Goal: Task Accomplishment & Management: Manage account settings

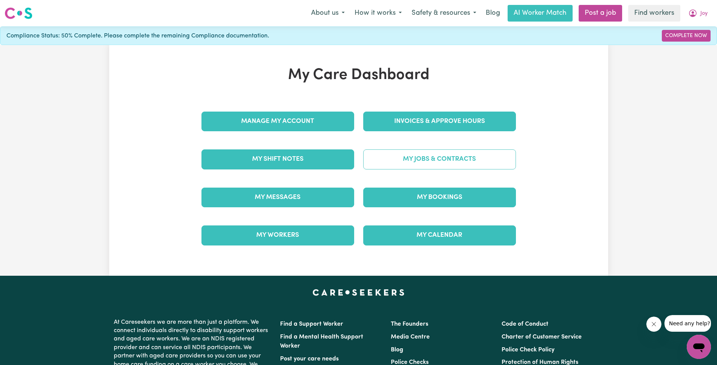
click at [437, 156] on link "My Jobs & Contracts" at bounding box center [439, 159] width 153 height 20
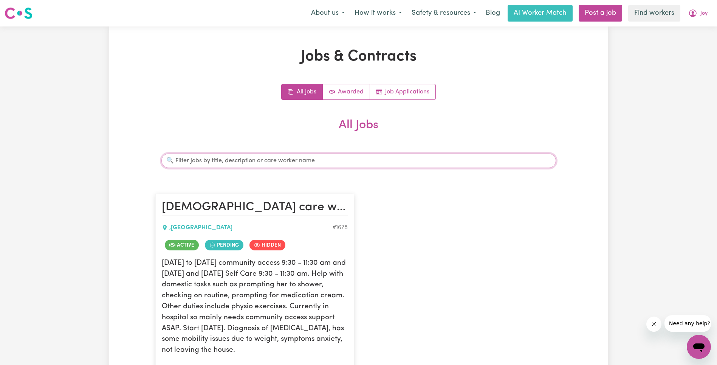
click at [427, 155] on input "Search jobs" at bounding box center [359, 161] width 395 height 14
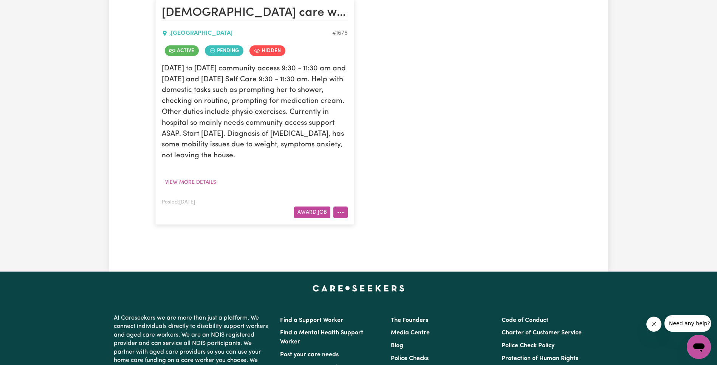
click at [334, 215] on button "More options" at bounding box center [341, 213] width 14 height 12
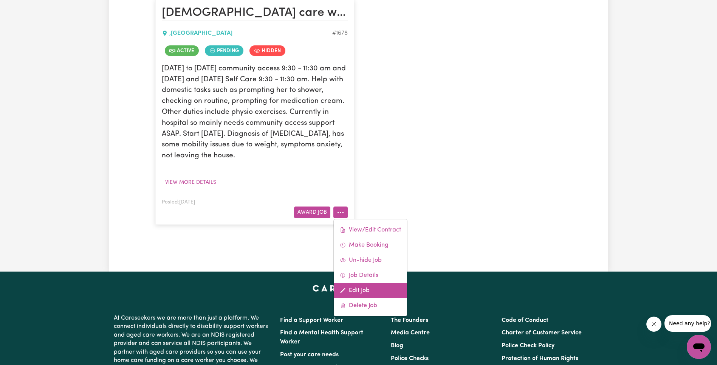
click at [367, 287] on link "Edit Job" at bounding box center [370, 290] width 73 height 15
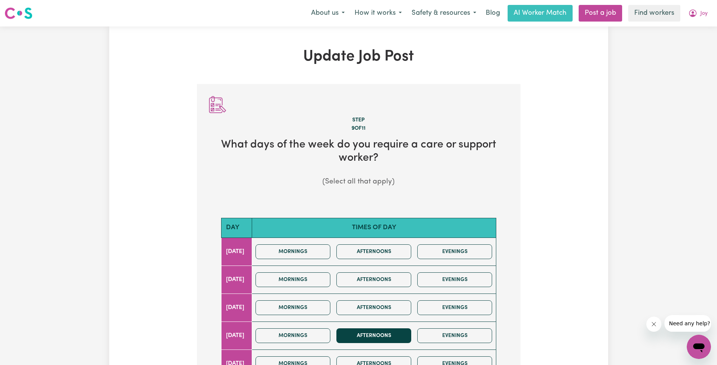
scroll to position [253, 0]
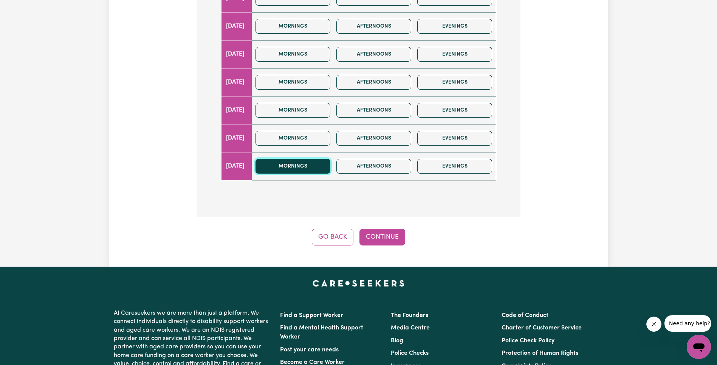
click at [323, 165] on button "Mornings" at bounding box center [293, 166] width 75 height 15
click at [389, 230] on button "Continue" at bounding box center [383, 237] width 46 height 17
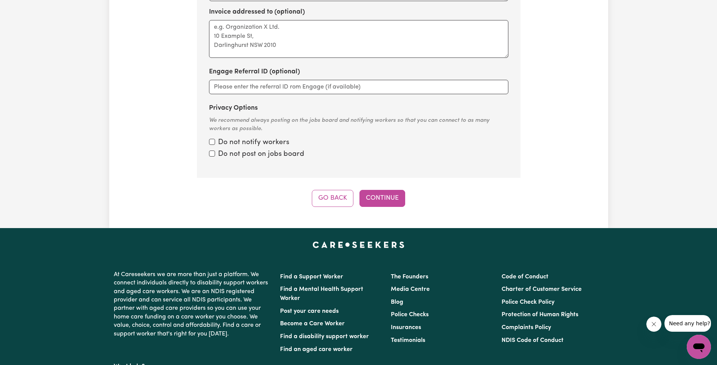
scroll to position [0, 0]
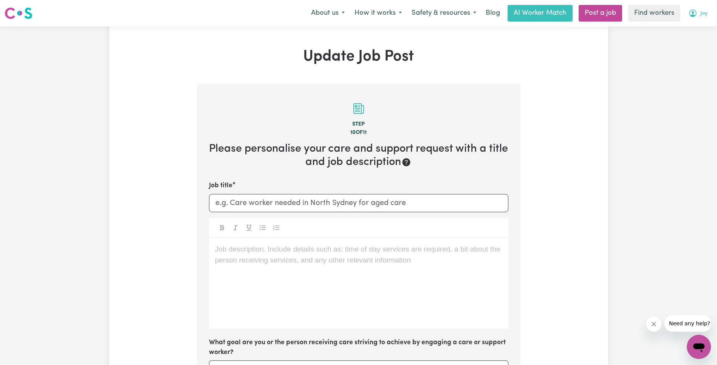
click at [693, 18] on button "Joy" at bounding box center [698, 13] width 29 height 16
click at [694, 33] on link "My Dashboard" at bounding box center [683, 29] width 60 height 14
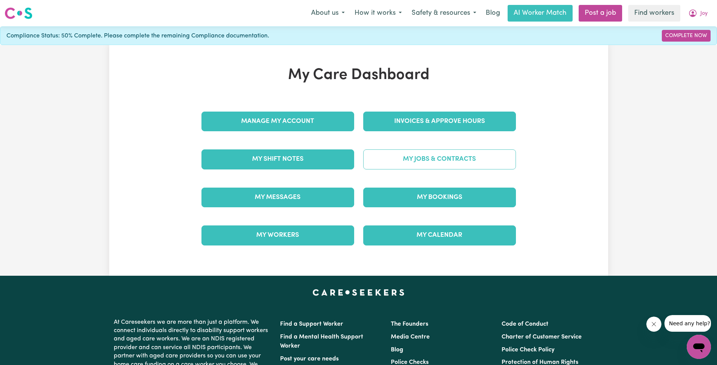
click at [433, 165] on link "My Jobs & Contracts" at bounding box center [439, 159] width 153 height 20
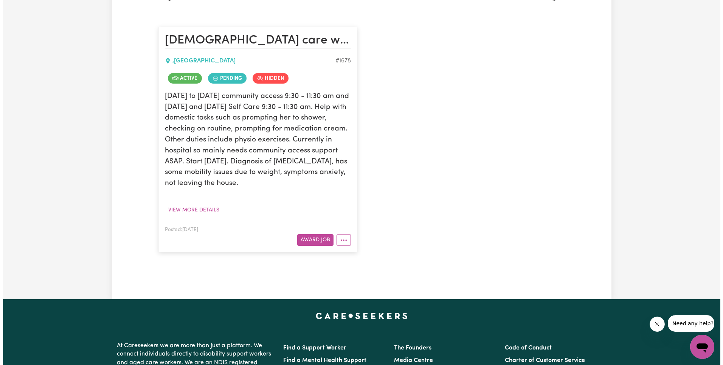
scroll to position [128, 0]
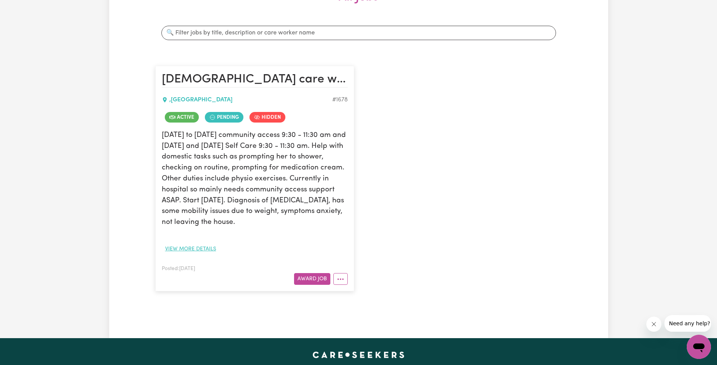
click at [191, 245] on button "View more details" at bounding box center [191, 249] width 58 height 12
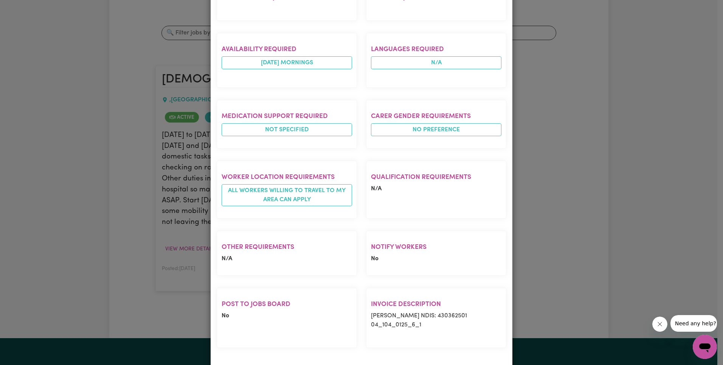
scroll to position [0, 0]
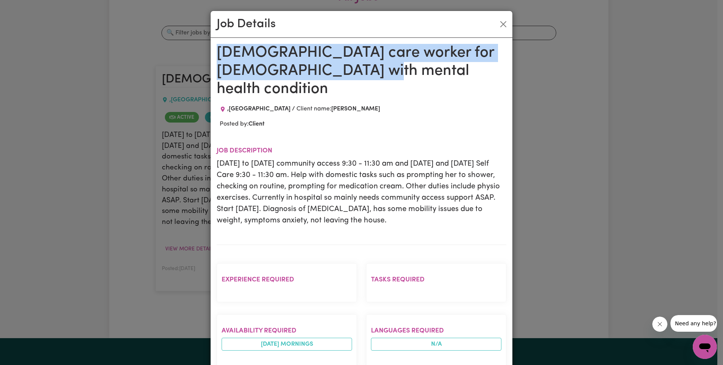
drag, startPoint x: 213, startPoint y: 51, endPoint x: 347, endPoint y: 75, distance: 135.8
click at [347, 75] on h1 "[DEMOGRAPHIC_DATA] care worker for [DEMOGRAPHIC_DATA] with mental health condit…" at bounding box center [362, 71] width 290 height 54
copy h1 "[DEMOGRAPHIC_DATA] care worker for [DEMOGRAPHIC_DATA] with mental health condit…"
drag, startPoint x: 213, startPoint y: 143, endPoint x: 466, endPoint y: 199, distance: 259.5
click at [466, 199] on div "Female care worker for lady with mental health condition , New South Wales Clie…" at bounding box center [362, 346] width 302 height 616
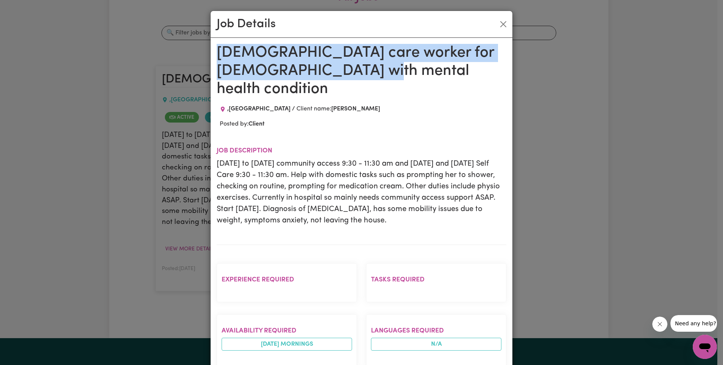
copy p "[DATE] to [DATE] community access 9:30 - 11:30 am and [DATE] and [DATE] Self Ca…"
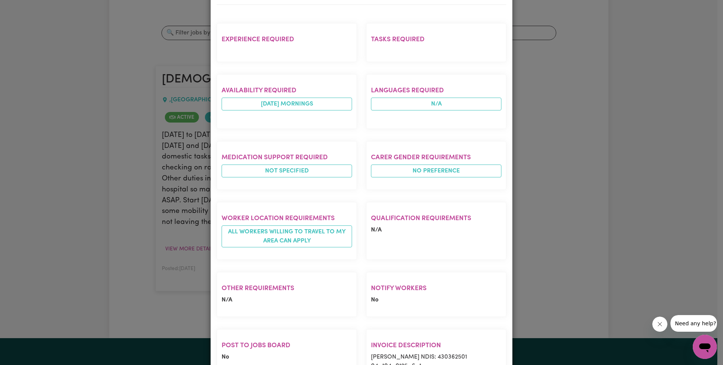
scroll to position [279, 0]
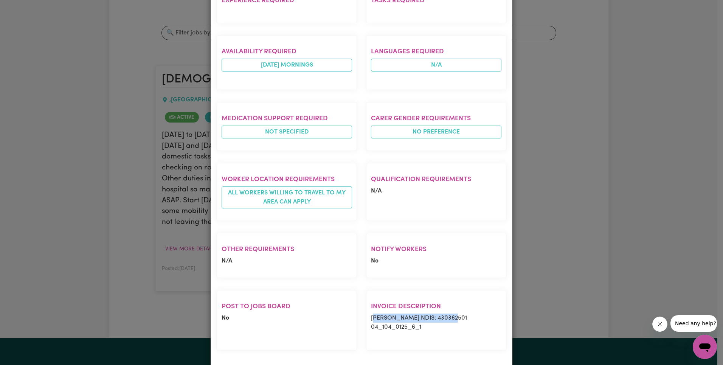
drag, startPoint x: 369, startPoint y: 300, endPoint x: 468, endPoint y: 296, distance: 99.2
click at [468, 314] on p "Joy Meppem NDIS: 430362501 04_104_0125_6_1" at bounding box center [436, 323] width 130 height 18
copy p "oy Meppem NDIS: 430362501"
drag, startPoint x: 357, startPoint y: 300, endPoint x: 374, endPoint y: 301, distance: 16.3
click at [359, 301] on div "Experience required Tasks required Availability required sunday mornings Langua…" at bounding box center [361, 167] width 299 height 379
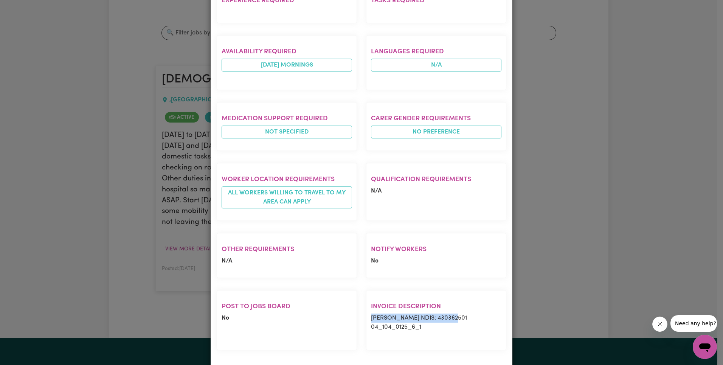
drag, startPoint x: 366, startPoint y: 300, endPoint x: 483, endPoint y: 300, distance: 116.9
click at [483, 300] on section "Invoice description Joy Meppem NDIS: 430362501 04_104_0125_6_1" at bounding box center [436, 320] width 140 height 60
copy p "[PERSON_NAME] NDIS: 430362501"
click at [395, 314] on p "Joy Meppem NDIS: 430362501 04_104_0125_6_1" at bounding box center [436, 323] width 130 height 18
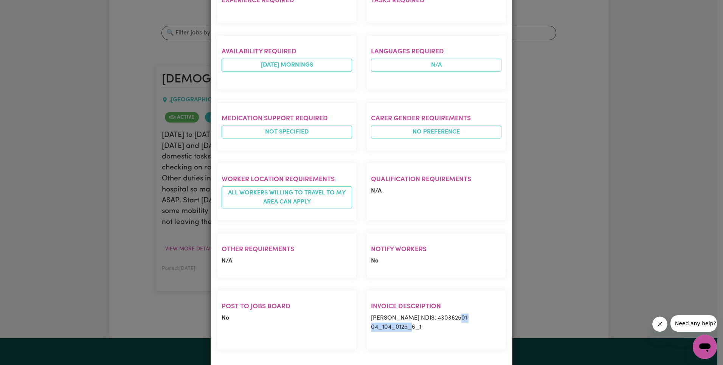
copy p "04_104_0125_6_1"
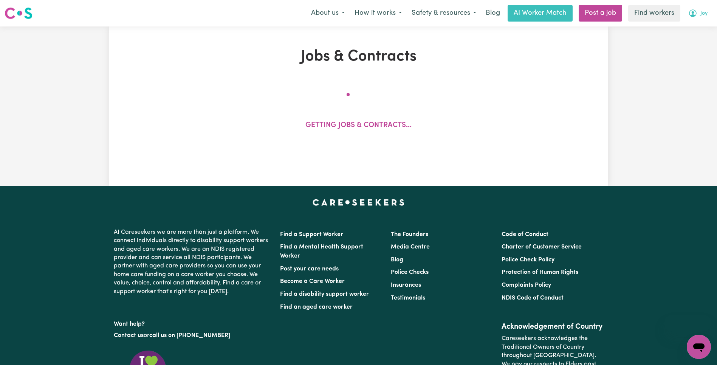
click at [705, 14] on span "Joy" at bounding box center [704, 13] width 7 height 8
click at [697, 25] on link "My Dashboard" at bounding box center [683, 29] width 60 height 14
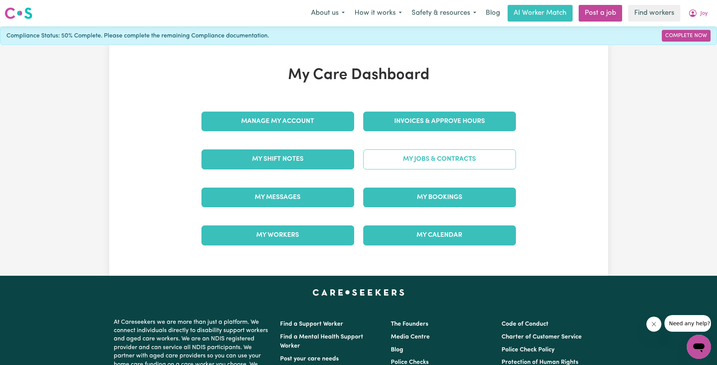
click at [433, 153] on link "My Jobs & Contracts" at bounding box center [439, 159] width 153 height 20
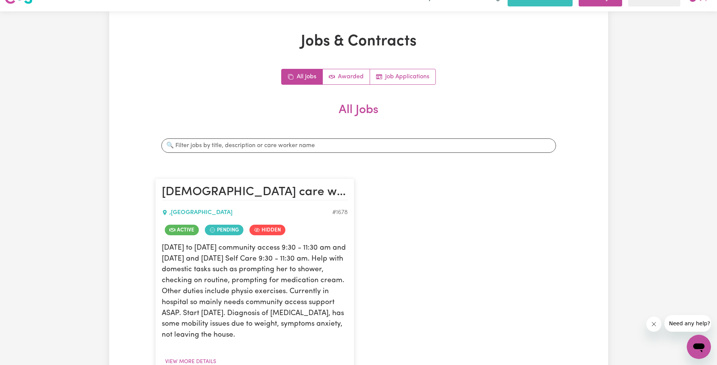
scroll to position [132, 0]
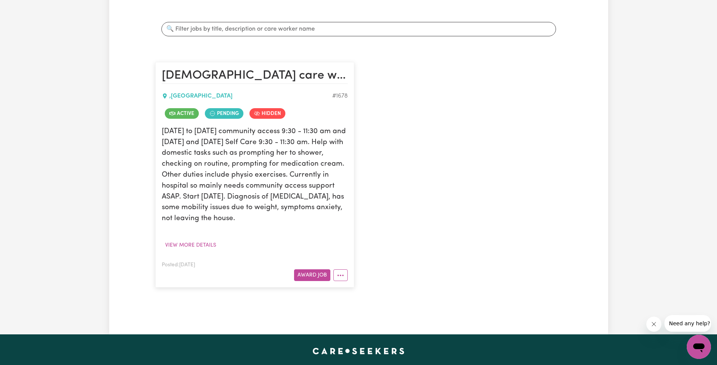
click at [350, 275] on article "[DEMOGRAPHIC_DATA] care worker for [DEMOGRAPHIC_DATA] with mental health condit…" at bounding box center [254, 174] width 199 height 225
drag, startPoint x: 341, startPoint y: 275, endPoint x: 362, endPoint y: 279, distance: 21.5
click at [341, 275] on icon "More options" at bounding box center [341, 276] width 8 height 8
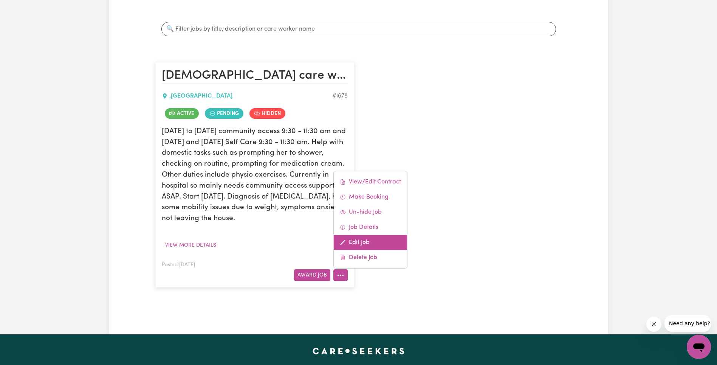
click at [382, 245] on link "Edit Job" at bounding box center [370, 242] width 73 height 15
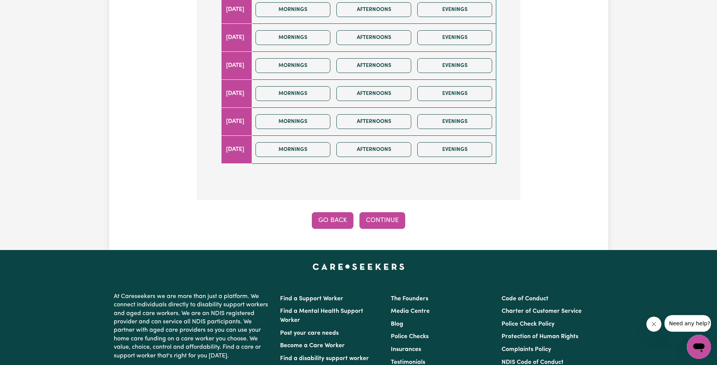
click at [332, 227] on button "Go Back" at bounding box center [333, 220] width 42 height 17
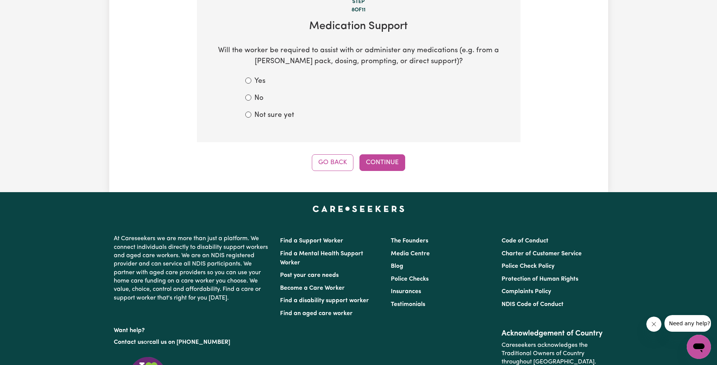
scroll to position [84, 0]
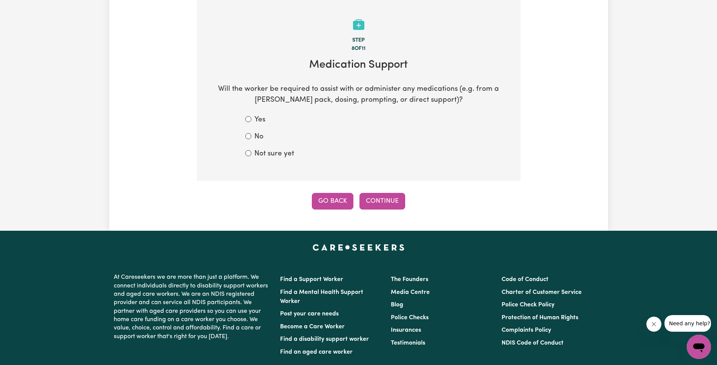
click at [333, 203] on button "Go Back" at bounding box center [333, 201] width 42 height 17
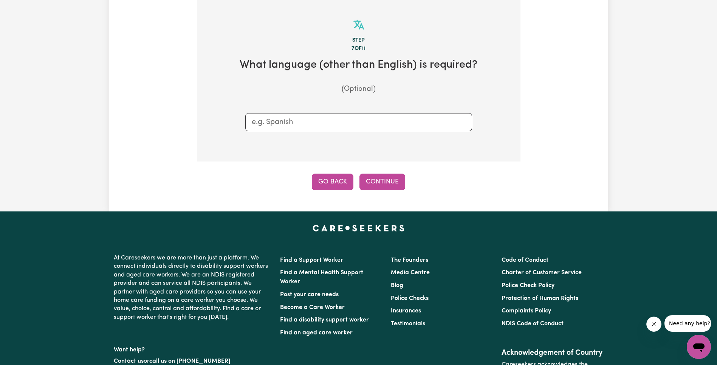
click at [341, 186] on button "Go Back" at bounding box center [333, 182] width 42 height 17
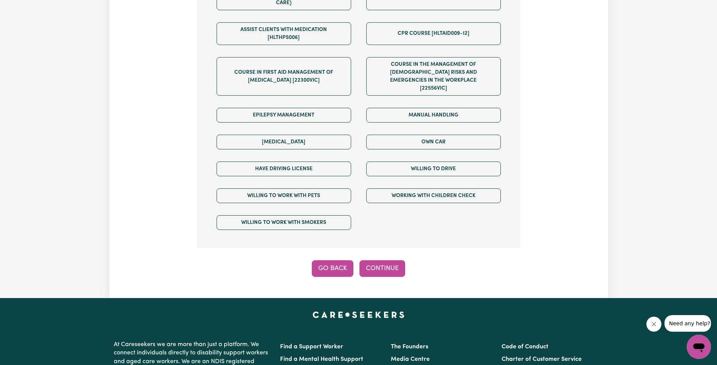
click at [342, 260] on button "Go Back" at bounding box center [333, 268] width 42 height 17
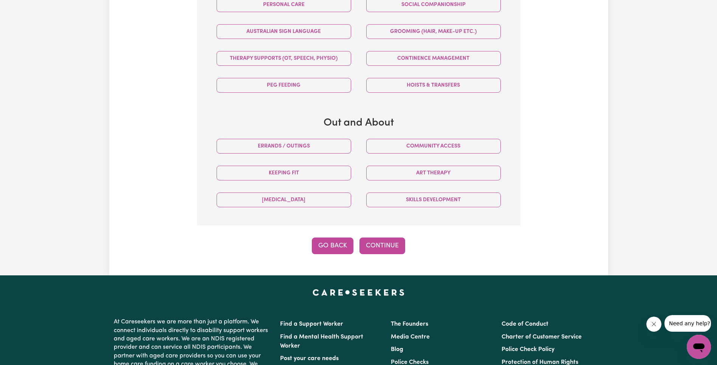
click at [339, 249] on button "Go Back" at bounding box center [333, 246] width 42 height 17
select select "PRIVATELY"
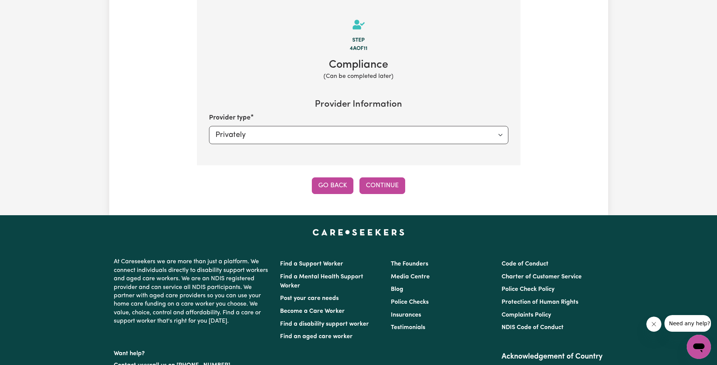
click at [329, 186] on button "Go Back" at bounding box center [333, 185] width 42 height 17
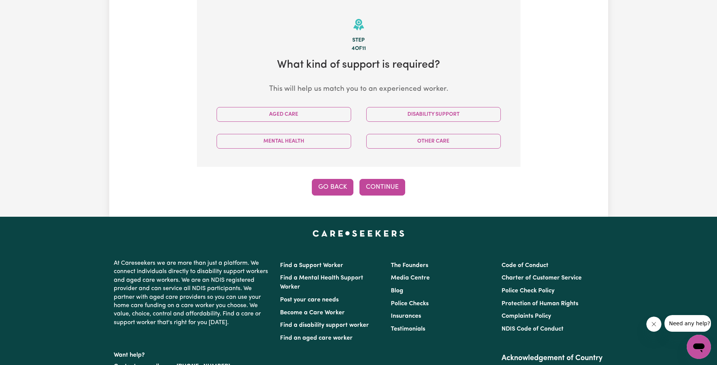
click at [342, 191] on button "Go Back" at bounding box center [333, 187] width 42 height 17
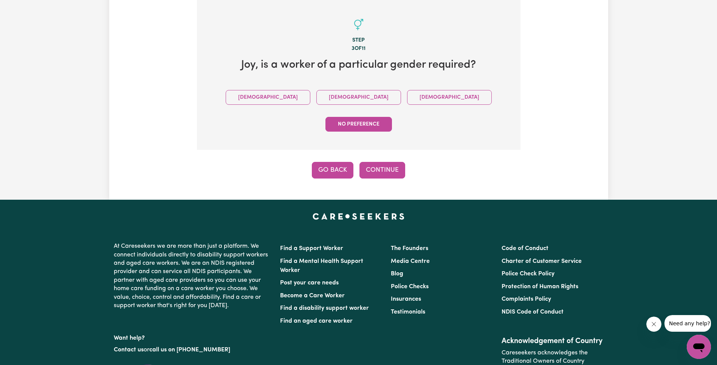
click at [345, 162] on button "Go Back" at bounding box center [333, 170] width 42 height 17
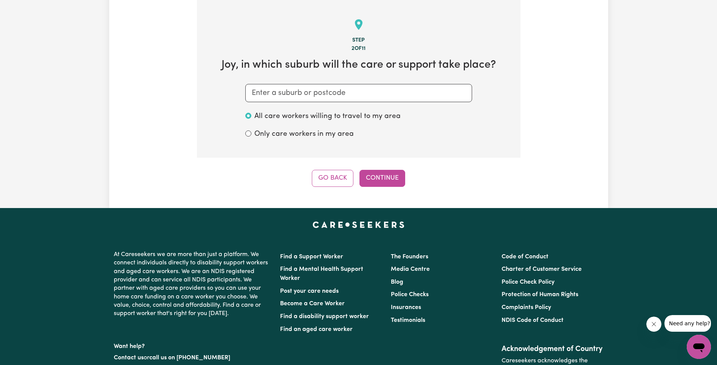
click at [319, 81] on section "Step 2 of 11 Joy , in which suburb will the care or support take place? All car…" at bounding box center [359, 79] width 324 height 158
click at [318, 91] on input "text" at bounding box center [358, 93] width 227 height 18
paste input "SOUTH COOGEE"
type input "SOUTH COOGEE"
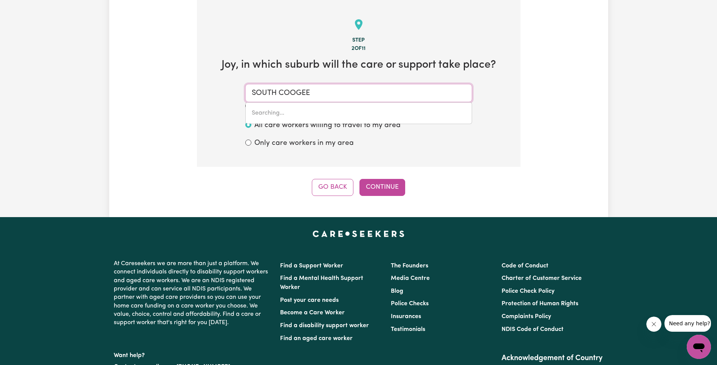
type input "[GEOGRAPHIC_DATA], [GEOGRAPHIC_DATA], 2034"
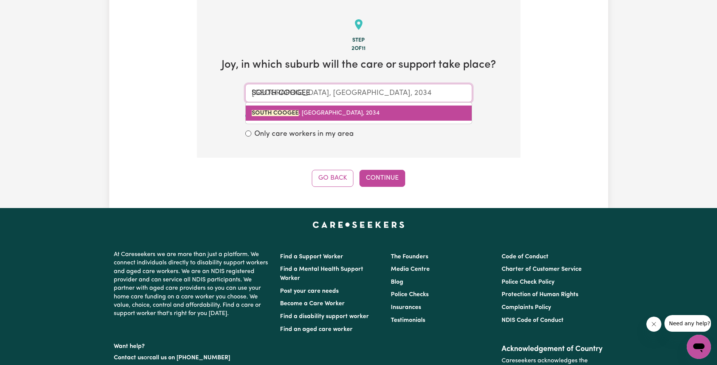
click at [361, 116] on link "[GEOGRAPHIC_DATA] , [GEOGRAPHIC_DATA], 2034" at bounding box center [359, 113] width 226 height 15
type input "[GEOGRAPHIC_DATA], [GEOGRAPHIC_DATA], 2034"
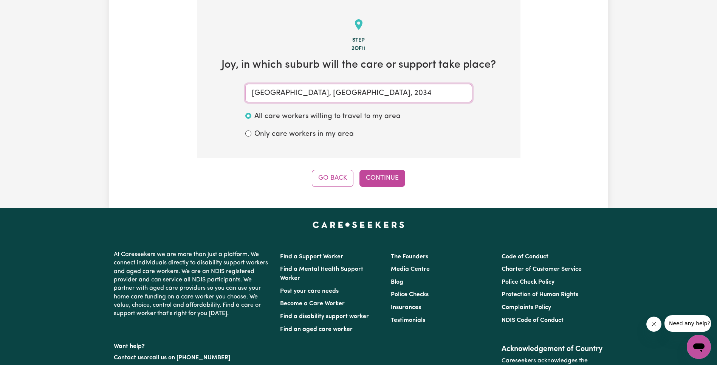
type input "[GEOGRAPHIC_DATA], [GEOGRAPHIC_DATA], 2034"
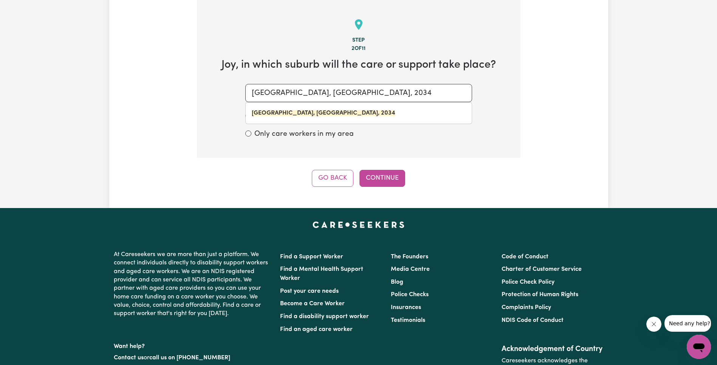
click at [420, 149] on section "Step 2 of 11 Joy , in which suburb will the care or support take place? [GEOGRA…" at bounding box center [359, 79] width 324 height 158
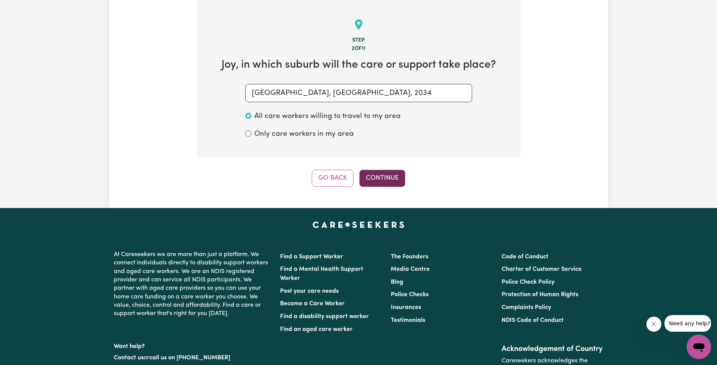
click at [394, 177] on button "Continue" at bounding box center [383, 178] width 46 height 17
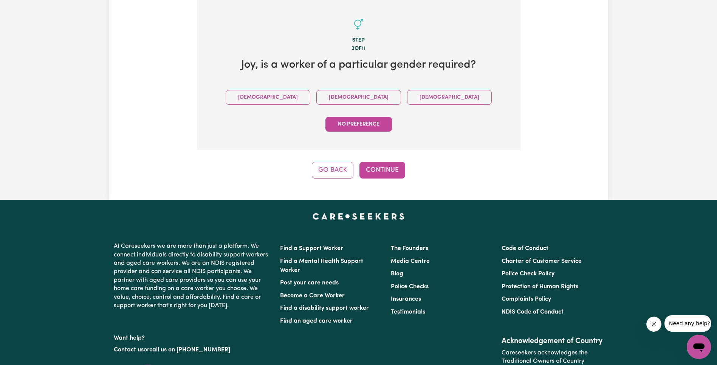
scroll to position [40, 0]
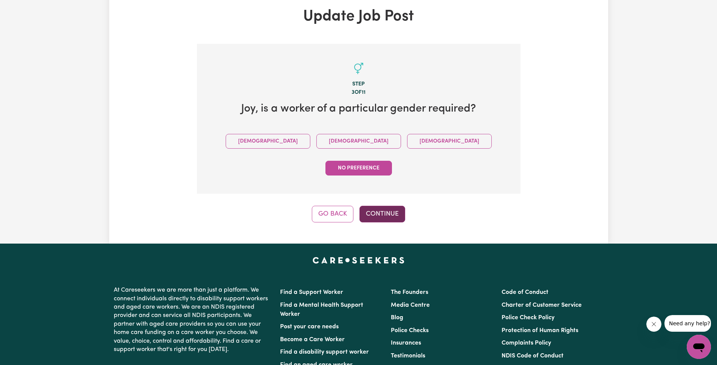
click at [397, 206] on button "Continue" at bounding box center [383, 214] width 46 height 17
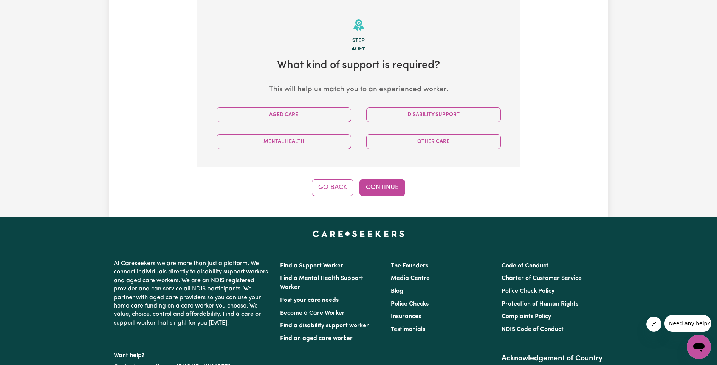
scroll to position [84, 0]
drag, startPoint x: 441, startPoint y: 120, endPoint x: 437, endPoint y: 118, distance: 4.6
click at [441, 120] on button "Disability Support" at bounding box center [433, 114] width 135 height 15
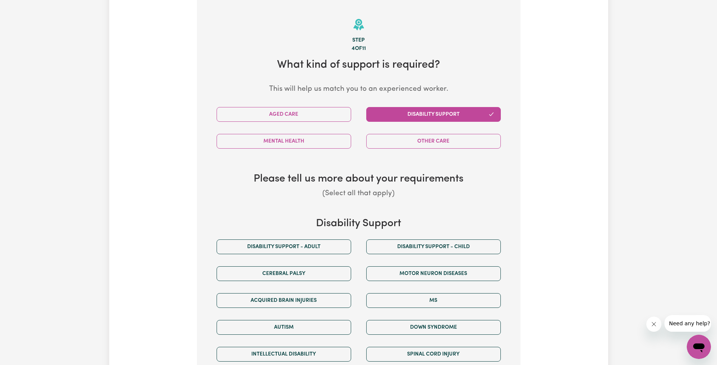
scroll to position [175, 0]
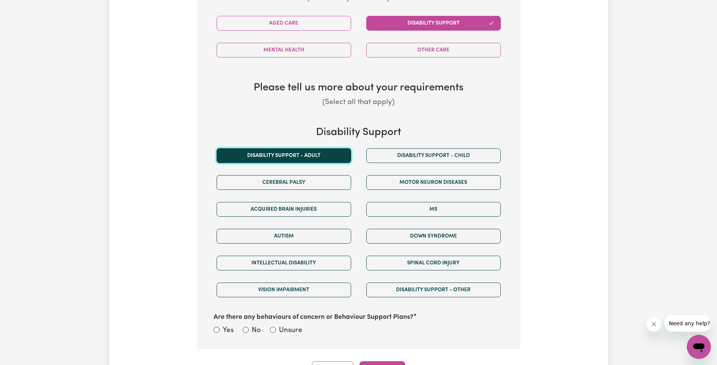
click at [320, 153] on button "Disability support - Adult" at bounding box center [284, 155] width 135 height 15
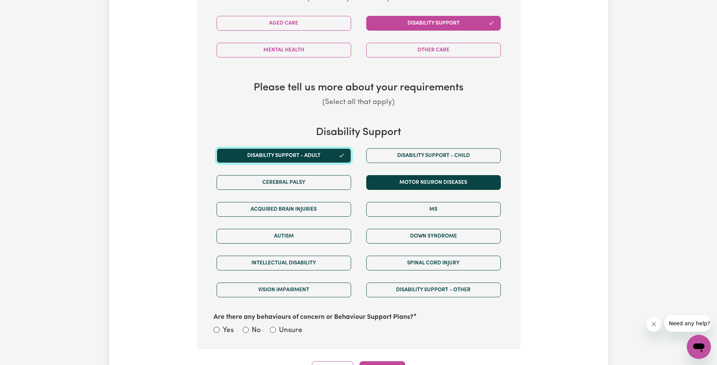
scroll to position [262, 0]
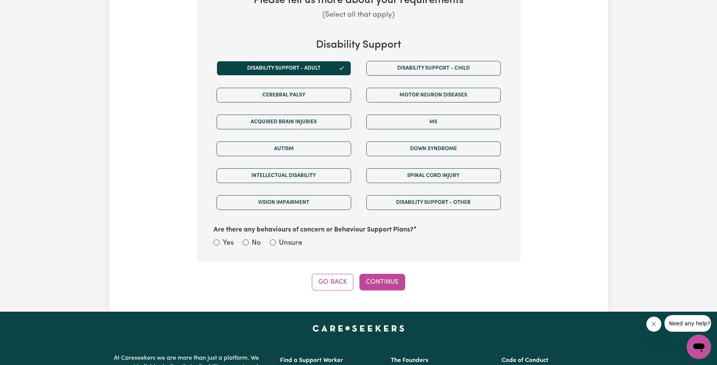
click at [295, 243] on label "Unsure" at bounding box center [290, 243] width 23 height 11
click at [276, 243] on input "Unsure" at bounding box center [273, 242] width 6 height 6
radio input "true"
click at [394, 284] on button "Continue" at bounding box center [383, 282] width 46 height 17
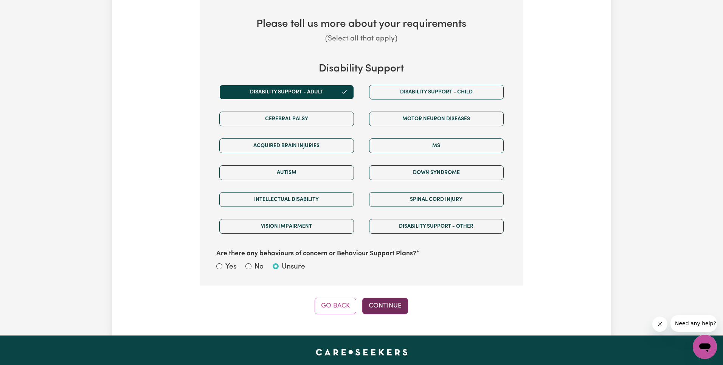
select select "NDIS_FUNDING_SELF_MANAGED"
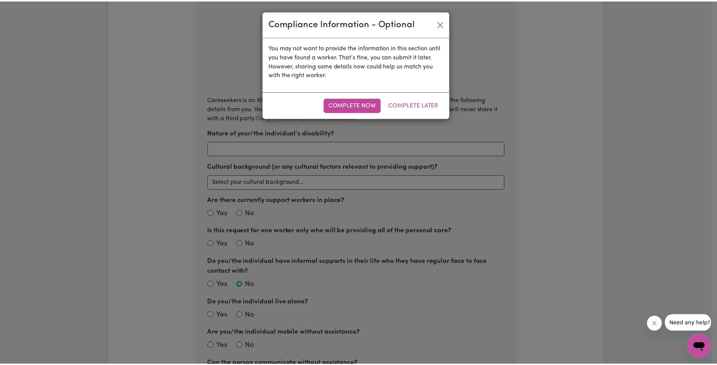
scroll to position [84, 0]
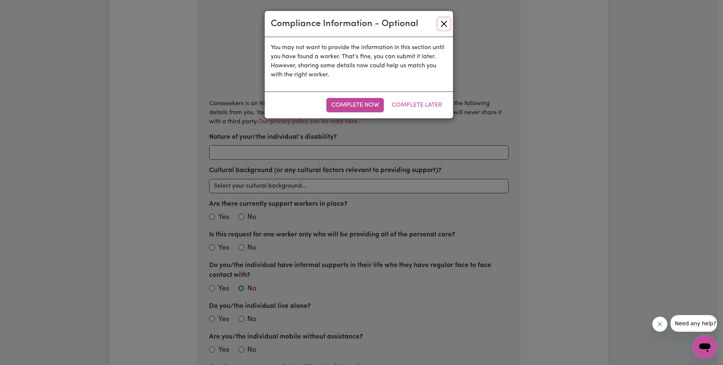
click at [443, 24] on button "Close" at bounding box center [444, 24] width 12 height 12
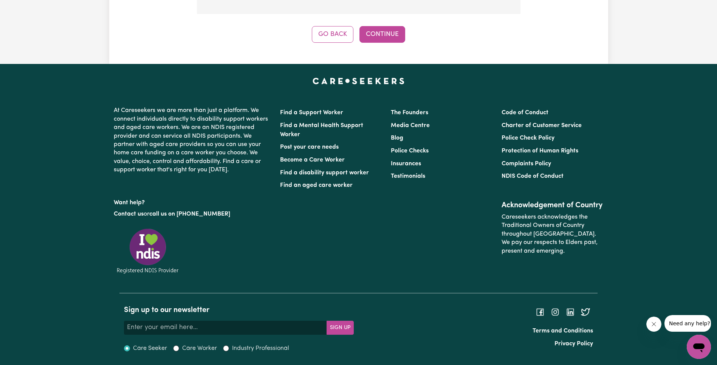
scroll to position [870, 0]
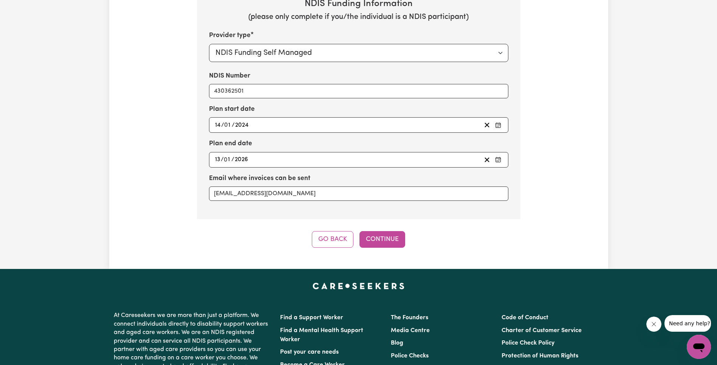
click at [395, 241] on button "Continue" at bounding box center [383, 239] width 46 height 17
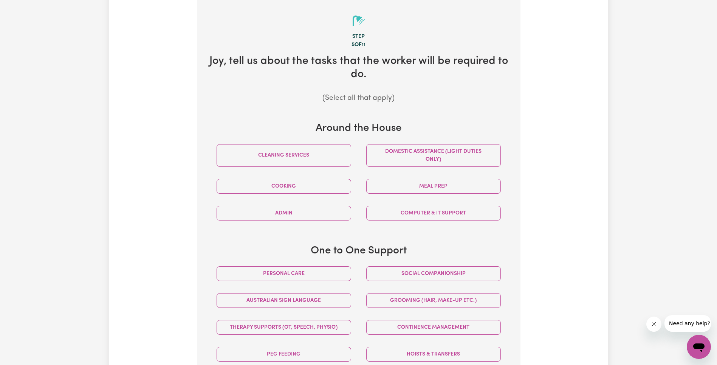
scroll to position [84, 0]
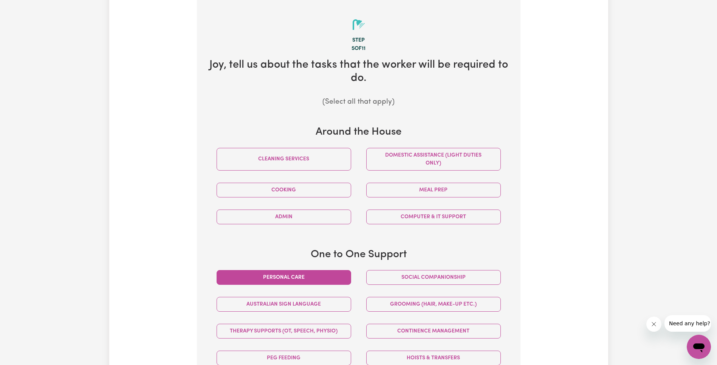
click at [316, 279] on button "Personal care" at bounding box center [284, 277] width 135 height 15
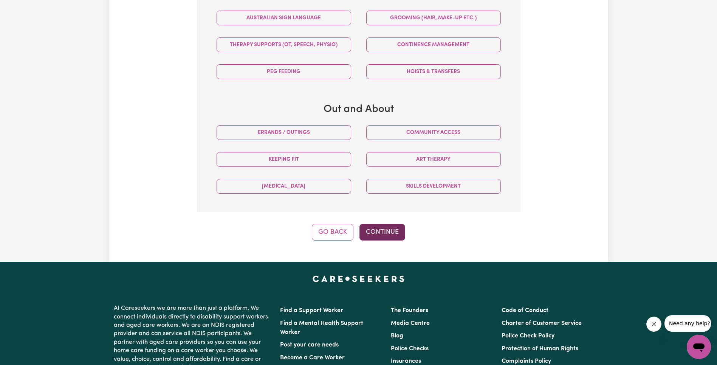
click at [384, 237] on button "Continue" at bounding box center [383, 232] width 46 height 17
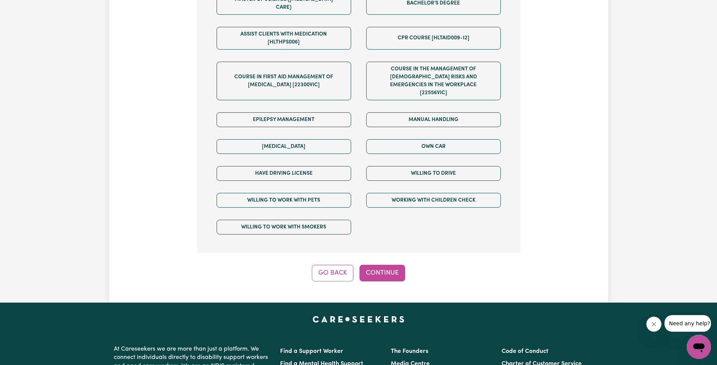
click at [388, 265] on button "Continue" at bounding box center [383, 273] width 46 height 17
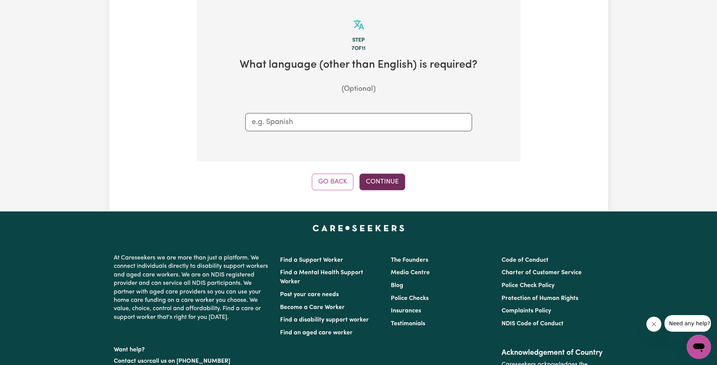
click at [392, 182] on button "Continue" at bounding box center [383, 182] width 46 height 17
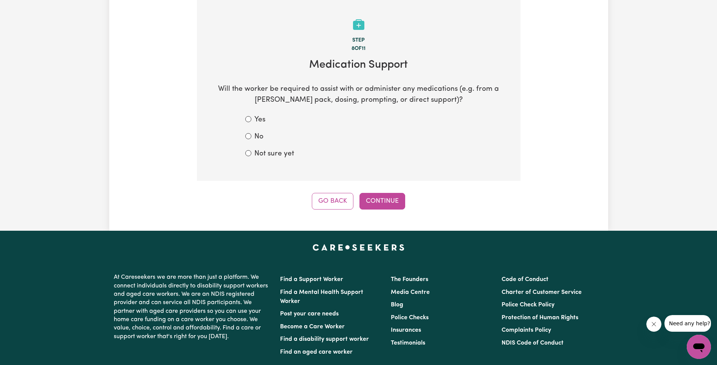
click at [270, 154] on label "Not sure yet" at bounding box center [275, 154] width 40 height 11
click at [252, 154] on input "Not sure yet" at bounding box center [248, 153] width 6 height 6
radio input "true"
click at [382, 196] on button "Continue" at bounding box center [383, 201] width 46 height 17
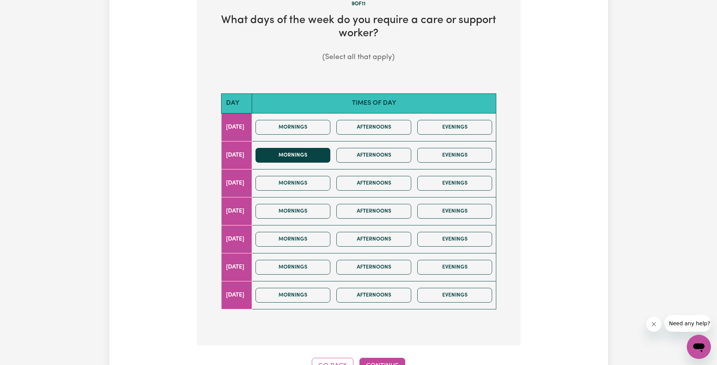
scroll to position [120, 0]
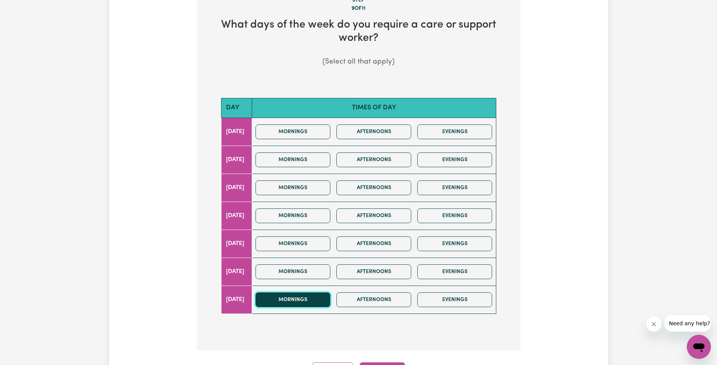
click at [331, 304] on button "Mornings" at bounding box center [293, 299] width 75 height 15
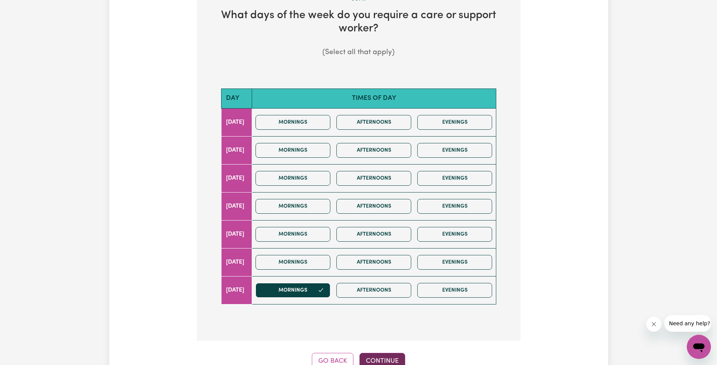
click at [394, 359] on button "Continue" at bounding box center [383, 361] width 46 height 17
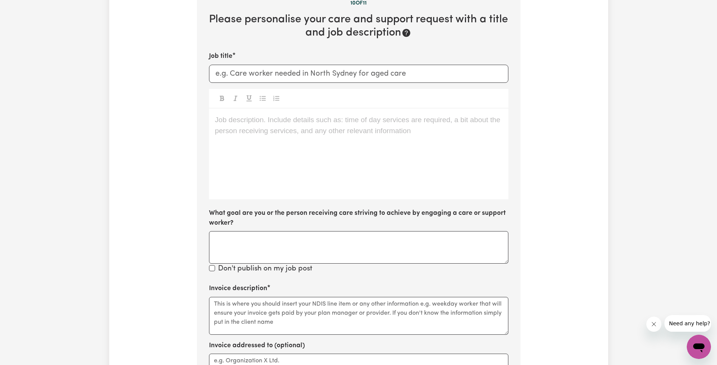
scroll to position [84, 0]
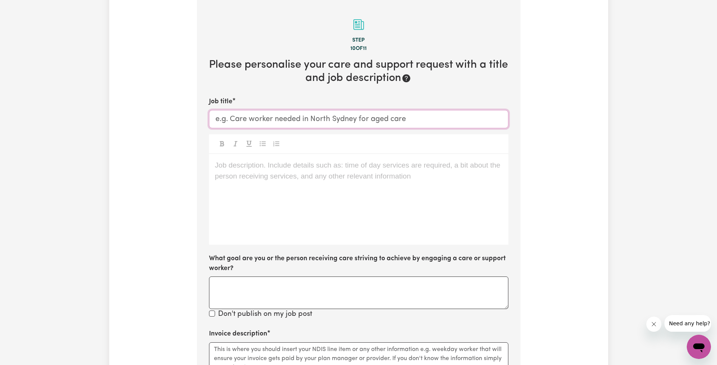
click at [287, 113] on input "Job title" at bounding box center [359, 119] width 300 height 18
paste input "[DEMOGRAPHIC_DATA] care worker for [DEMOGRAPHIC_DATA] with mental health condit…"
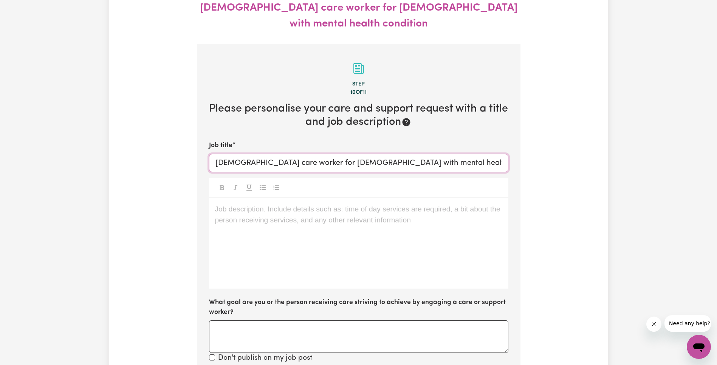
scroll to position [112, 0]
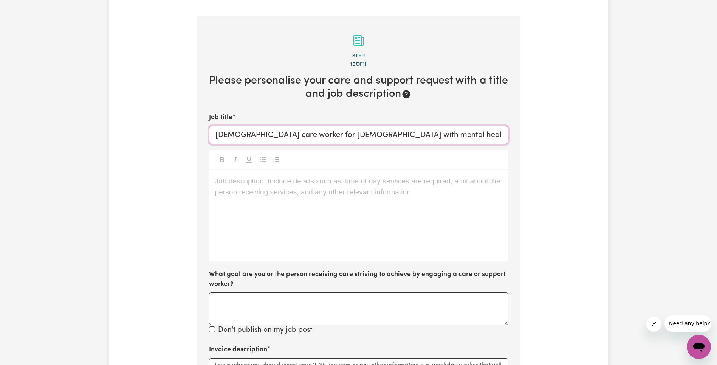
type input "[DEMOGRAPHIC_DATA] care worker for [DEMOGRAPHIC_DATA] with mental health condit…"
click at [305, 185] on div "Job description. Include details such as: time of day services are required, a …" at bounding box center [359, 215] width 300 height 91
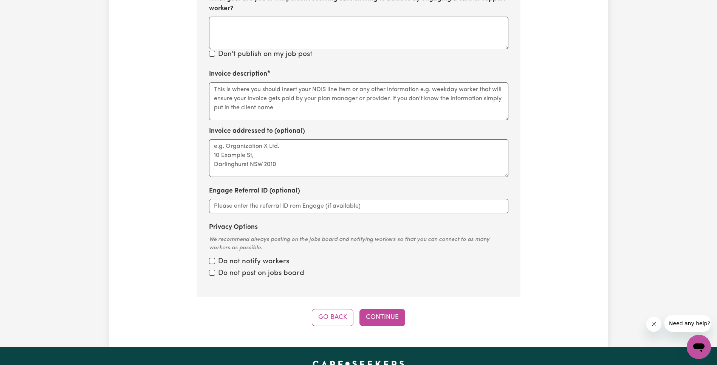
scroll to position [383, 0]
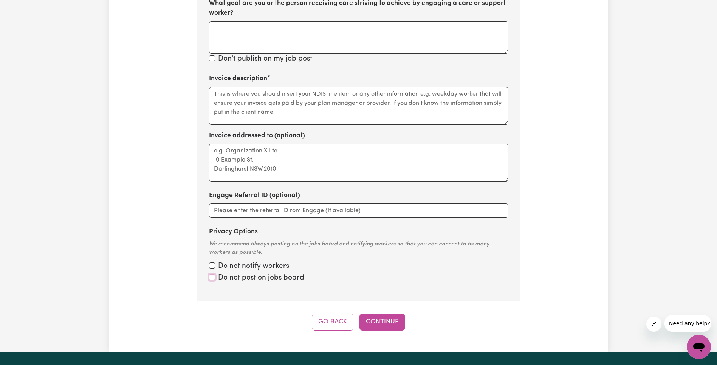
click at [213, 274] on input "Privacy Options" at bounding box center [212, 277] width 6 height 6
checkbox input "true"
click at [211, 262] on input "Privacy Options" at bounding box center [212, 265] width 6 height 6
checkbox input "true"
click at [213, 274] on input "Privacy Options" at bounding box center [212, 277] width 6 height 6
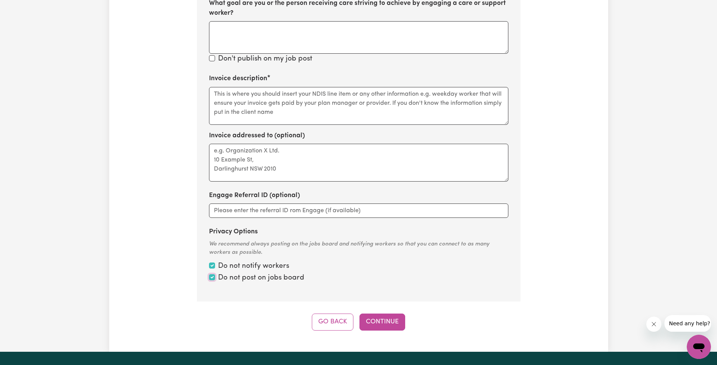
checkbox input "false"
click at [212, 262] on input "Privacy Options" at bounding box center [212, 265] width 6 height 6
checkbox input "false"
click at [351, 273] on div "Do not post on jobs board" at bounding box center [359, 278] width 300 height 11
click at [213, 274] on input "Privacy Options" at bounding box center [212, 277] width 6 height 6
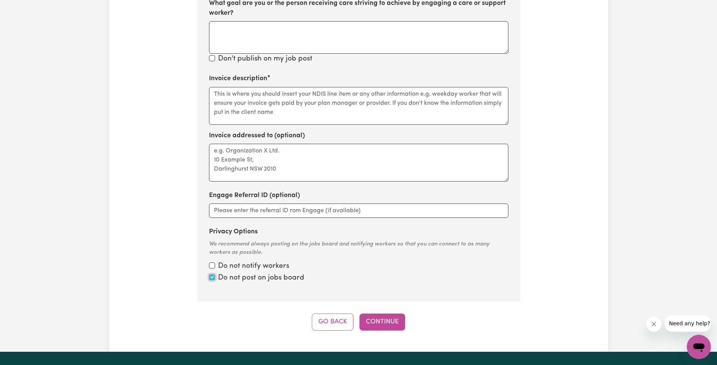
click at [213, 274] on input "Privacy Options" at bounding box center [212, 277] width 6 height 6
checkbox input "false"
click at [212, 261] on div "Do not notify workers" at bounding box center [359, 266] width 300 height 11
click at [211, 262] on input "Privacy Options" at bounding box center [212, 265] width 6 height 6
checkbox input "true"
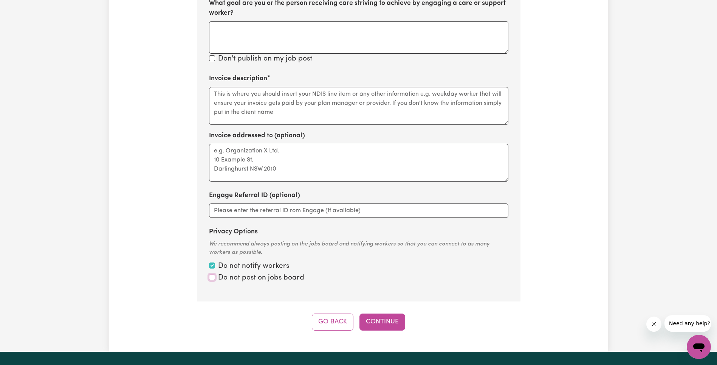
click at [213, 274] on input "Privacy Options" at bounding box center [212, 277] width 6 height 6
checkbox input "true"
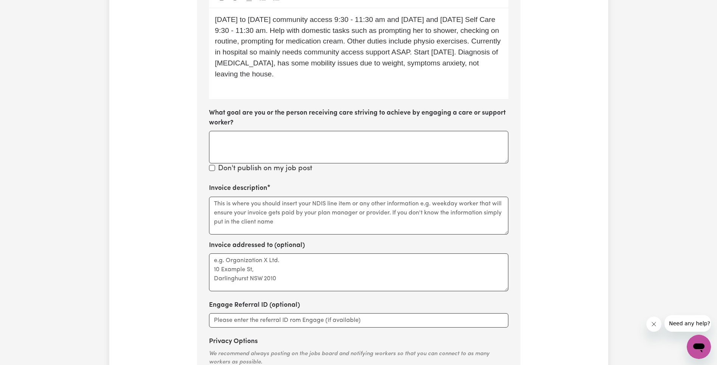
scroll to position [269, 0]
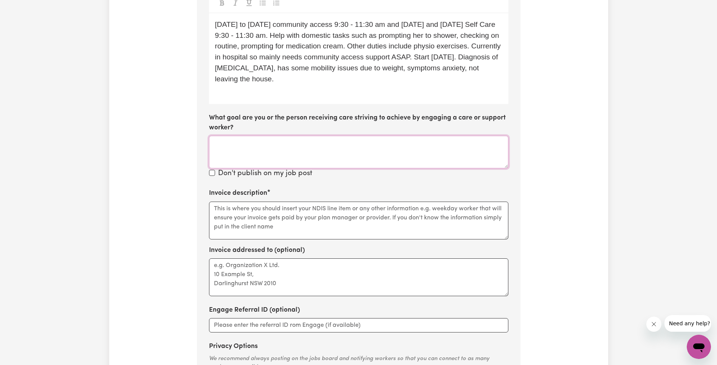
click at [309, 136] on textarea "What goal are you or the person receiving care striving to achieve by engaging …" at bounding box center [359, 152] width 300 height 33
drag, startPoint x: 315, startPoint y: 204, endPoint x: 323, endPoint y: 205, distance: 8.3
click at [315, 204] on textarea "Invoice description" at bounding box center [359, 221] width 300 height 38
paste textarea "[PERSON_NAME] NDIS: 430362501"
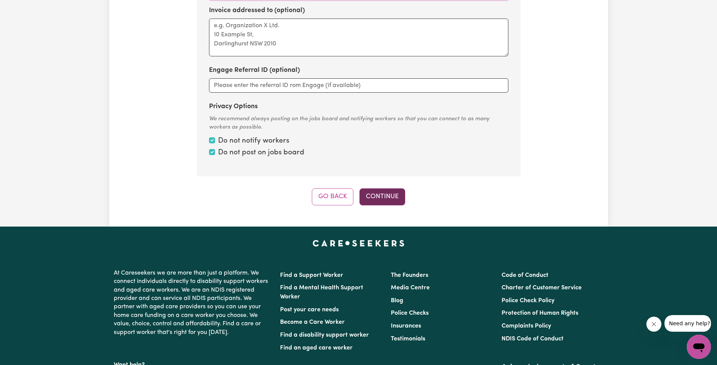
type textarea "[PERSON_NAME] NDIS: 430362501"
click at [393, 188] on button "Continue" at bounding box center [383, 196] width 46 height 17
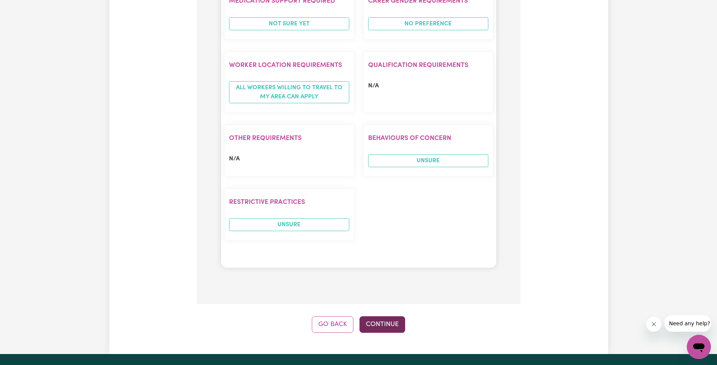
scroll to position [773, 0]
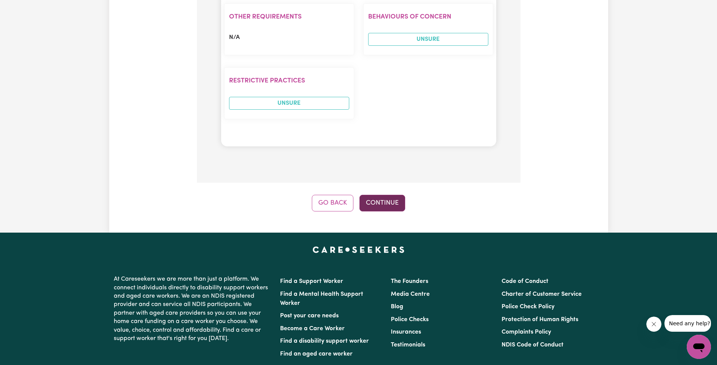
click at [393, 195] on button "Continue" at bounding box center [383, 203] width 46 height 17
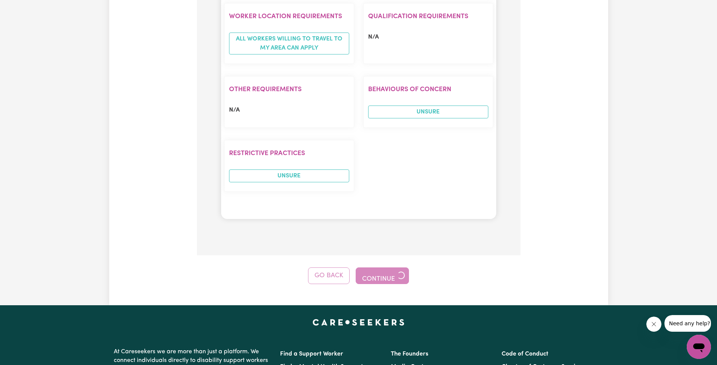
scroll to position [0, 0]
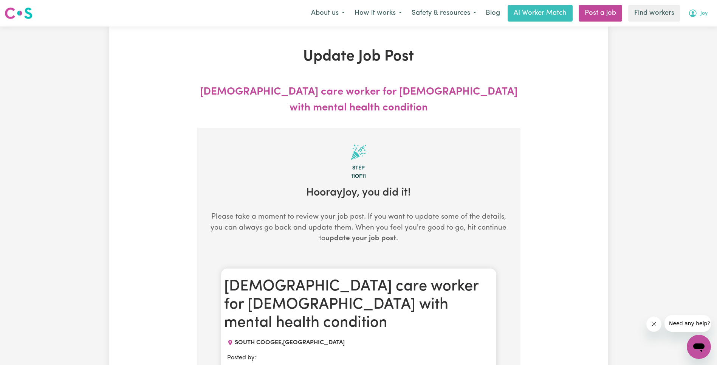
click at [703, 16] on span "Joy" at bounding box center [704, 13] width 7 height 8
click at [694, 28] on link "My Dashboard" at bounding box center [683, 29] width 60 height 14
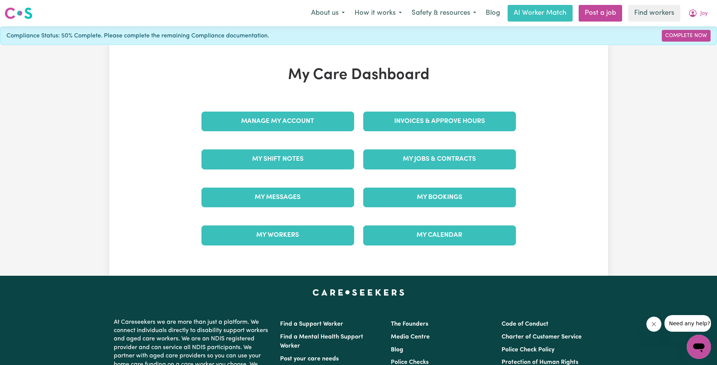
click at [429, 174] on div "My Jobs & Contracts" at bounding box center [440, 159] width 162 height 38
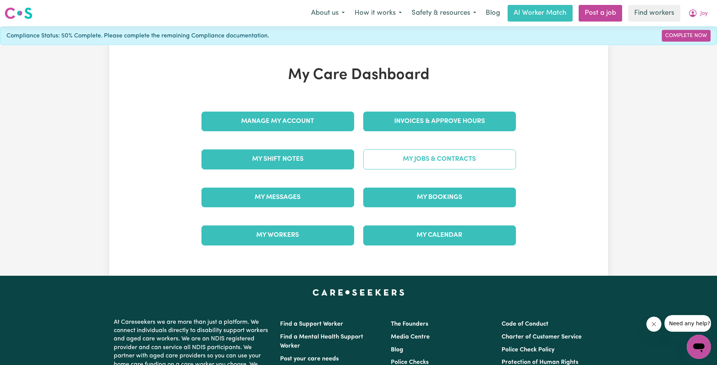
click at [436, 163] on link "My Jobs & Contracts" at bounding box center [439, 159] width 153 height 20
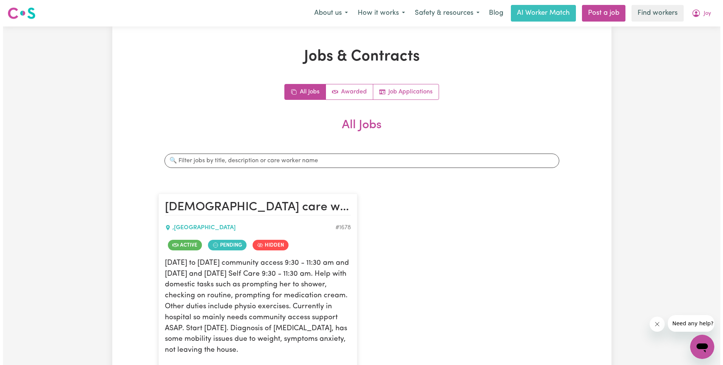
scroll to position [277, 0]
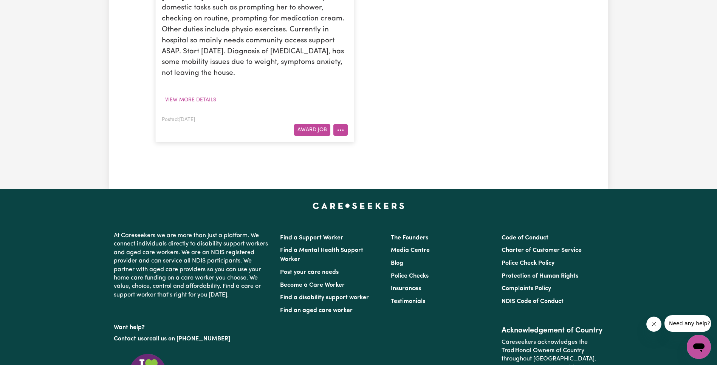
click at [342, 129] on button "More options" at bounding box center [341, 130] width 14 height 12
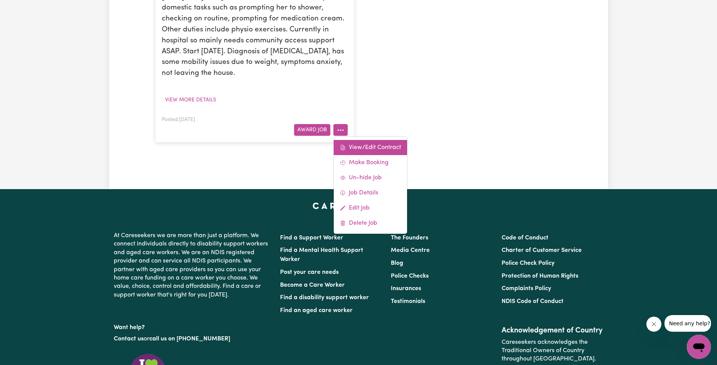
click at [362, 142] on link "View/Edit Contract" at bounding box center [370, 147] width 73 height 15
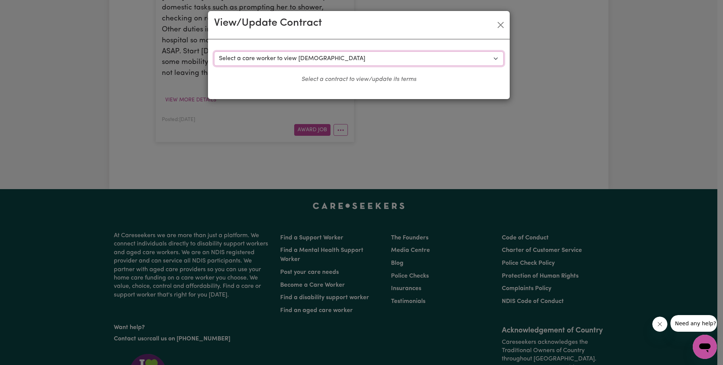
click at [306, 62] on select "Select a care worker to view [DEMOGRAPHIC_DATA] #1083 - [PERSON_NAME] (contract…" at bounding box center [359, 58] width 290 height 14
select select "991"
select select "WEEKDAY_DAYTIME"
select select "ASSISTANCE_SELF_CARE"
select select "ONE"
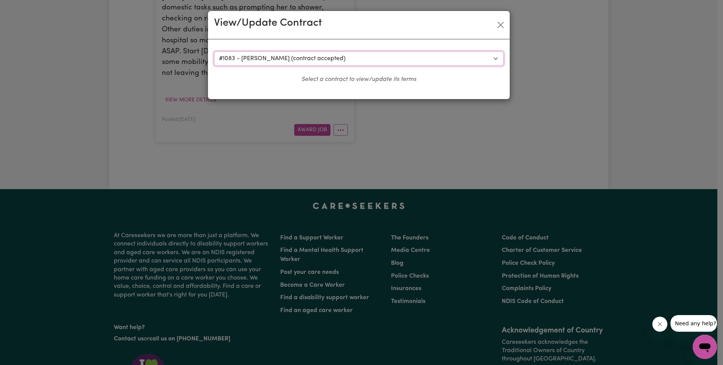
select select "[DATE]"
select select "ASSISTANCE_SELF_CARE"
select select "ONE"
select select "[DATE]"
select select "ASSISTANCE_SELF_CARE"
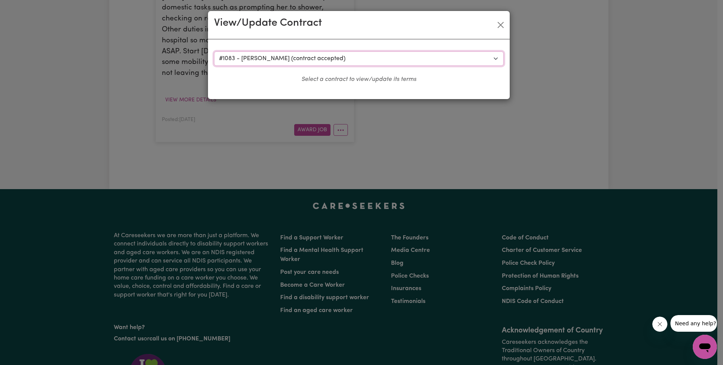
select select "ONE"
select select "PUBLIC_HOLIDAY"
select select "ASSISTANCE_SELF_CARE"
select select "ONE"
select select "WEEKDAY_EVENING"
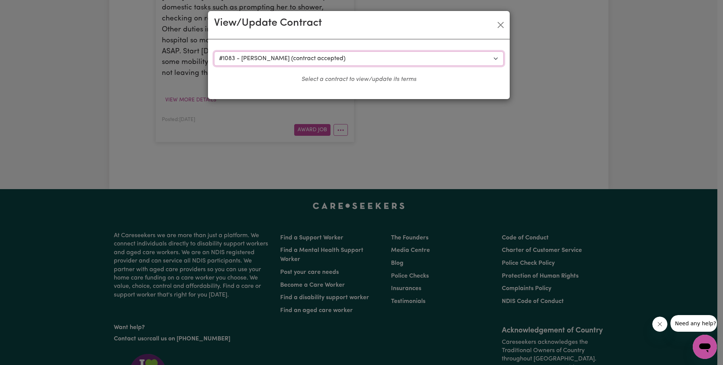
select select "ASSISTANCE_SELF_CARE"
select select "ONE"
select select "OVERNIGHT_ACTIVE"
select select "OVERNIGHT_ACTIVE_STANDARD"
select select "ONE"
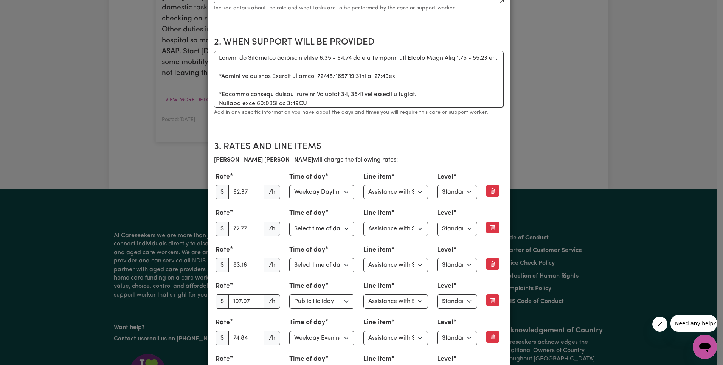
scroll to position [318, 0]
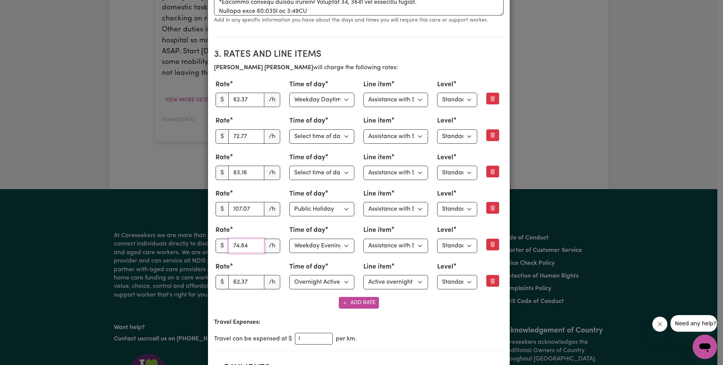
click at [238, 245] on input "74.84" at bounding box center [246, 246] width 36 height 14
paste input "69.7"
type input "69.74"
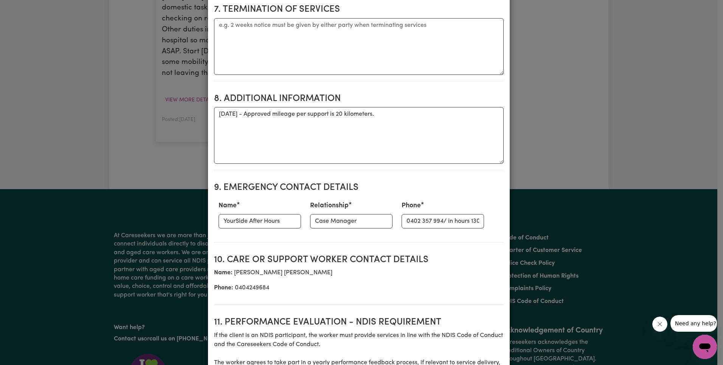
scroll to position [1175, 0]
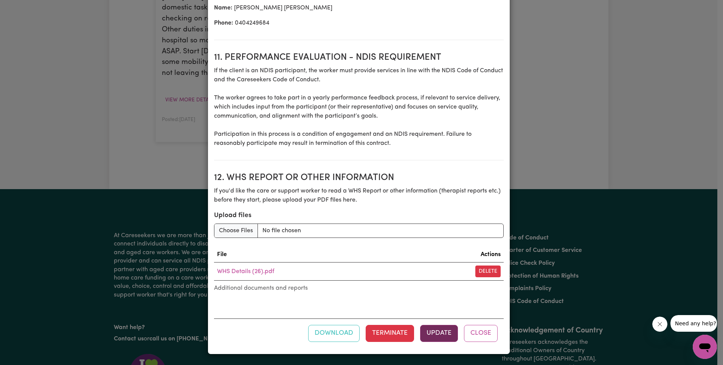
click at [442, 331] on button "Update" at bounding box center [439, 333] width 38 height 17
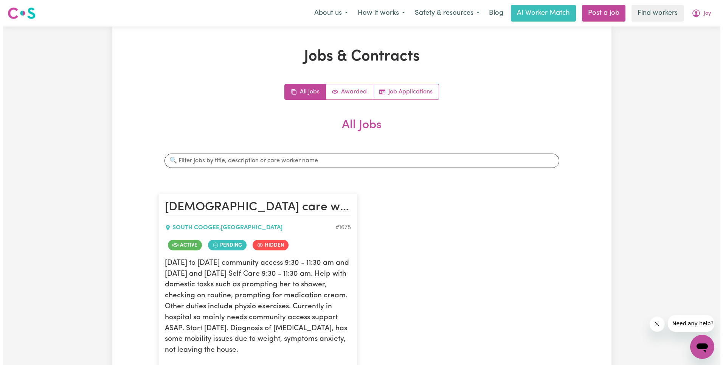
scroll to position [66, 0]
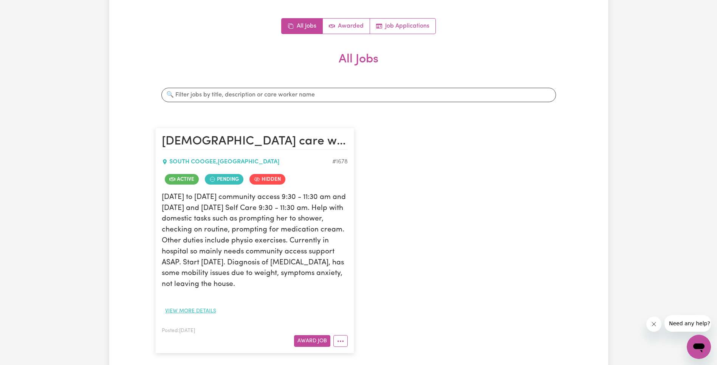
click at [189, 309] on button "View more details" at bounding box center [191, 311] width 58 height 12
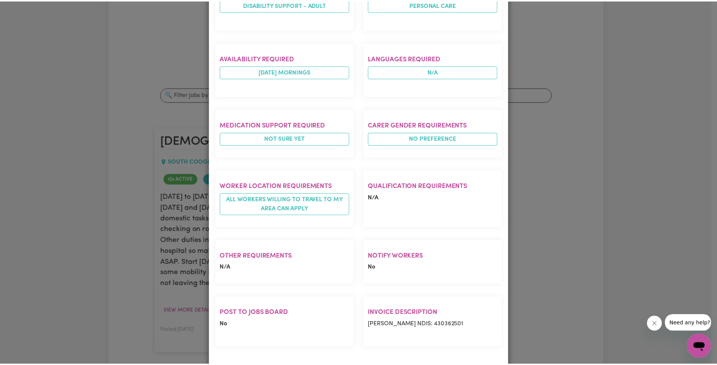
scroll to position [0, 0]
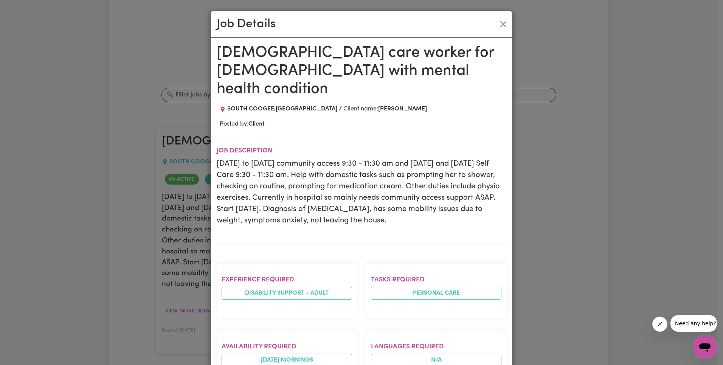
click at [500, 17] on div "Job Details" at bounding box center [362, 24] width 302 height 27
click at [499, 22] on button "Close" at bounding box center [503, 24] width 12 height 12
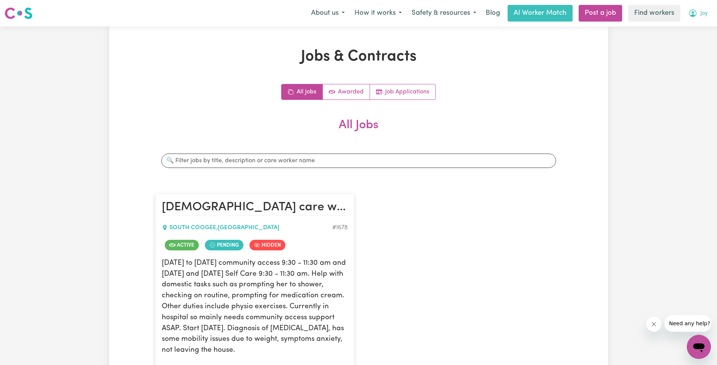
click at [691, 15] on icon "My Account" at bounding box center [693, 13] width 8 height 8
click at [677, 45] on link "Logout" at bounding box center [683, 43] width 60 height 14
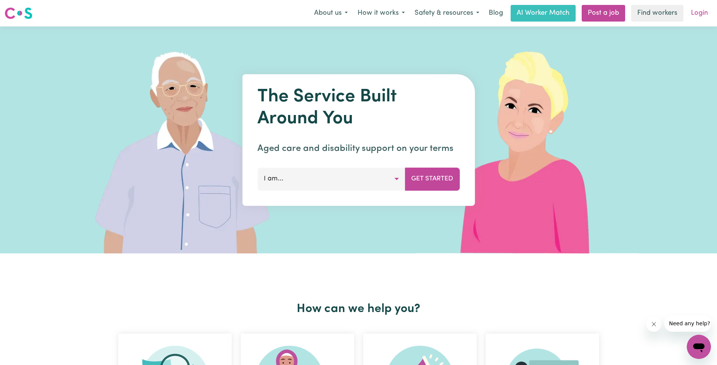
click at [701, 5] on link "Login" at bounding box center [700, 13] width 26 height 17
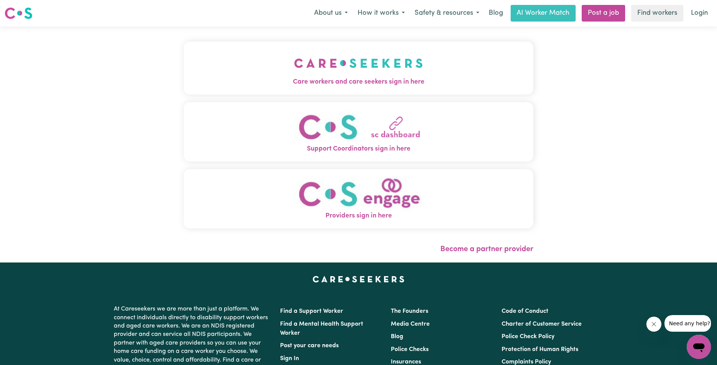
click at [294, 56] on img "Care workers and care seekers sign in here" at bounding box center [358, 63] width 129 height 28
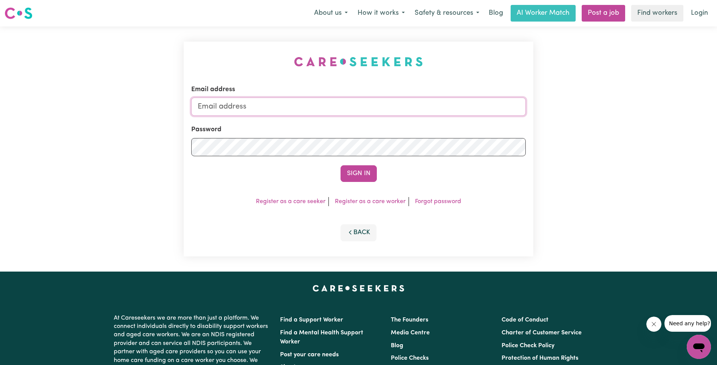
click at [363, 106] on input "Email address" at bounding box center [358, 107] width 335 height 18
paste input "[PERSON_NAME][EMAIL_ADDRESS][PERSON_NAME][DOMAIN_NAME]"
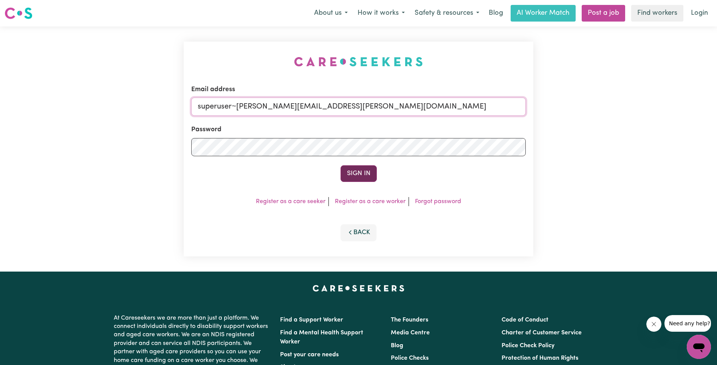
type input "superuser~[PERSON_NAME][EMAIL_ADDRESS][PERSON_NAME][DOMAIN_NAME]"
click at [361, 168] on button "Sign In" at bounding box center [359, 173] width 36 height 17
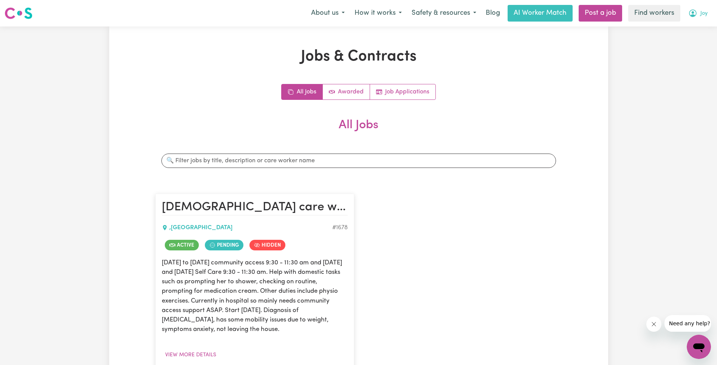
click at [703, 11] on span "Joy" at bounding box center [704, 13] width 7 height 8
click at [694, 28] on link "My Dashboard" at bounding box center [683, 29] width 60 height 14
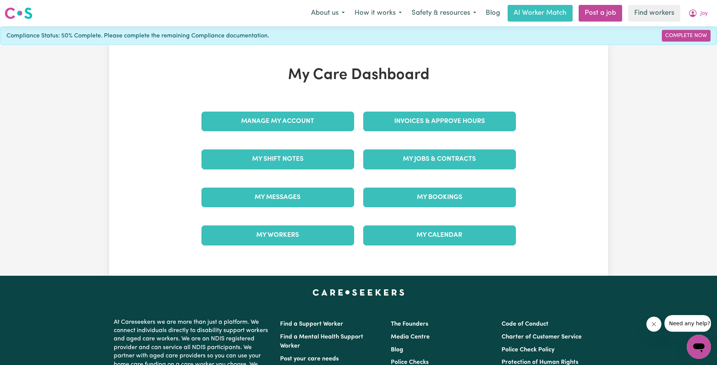
click at [285, 103] on div "Manage My Account" at bounding box center [278, 121] width 162 height 38
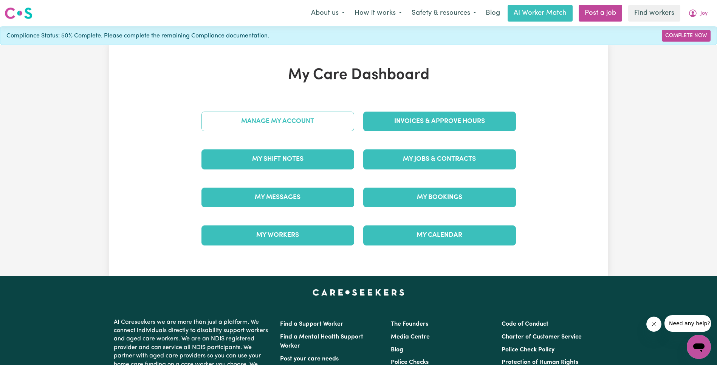
click at [285, 112] on link "Manage My Account" at bounding box center [278, 122] width 153 height 20
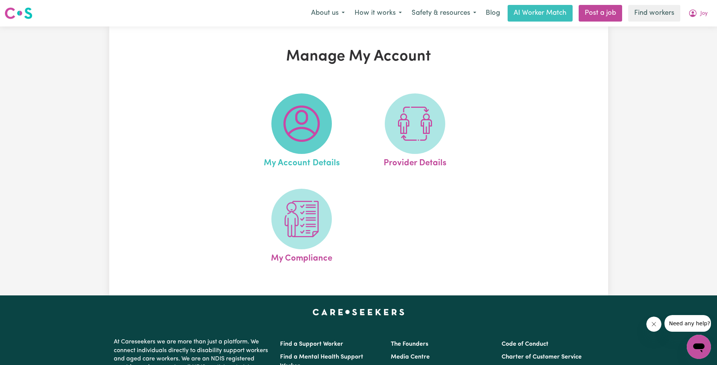
click at [310, 131] on img at bounding box center [302, 124] width 36 height 36
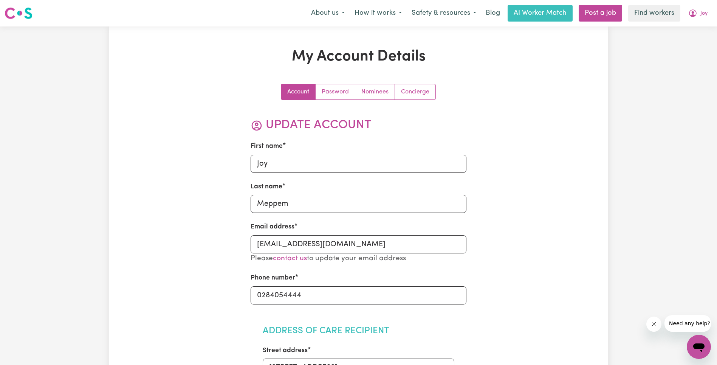
scroll to position [134, 0]
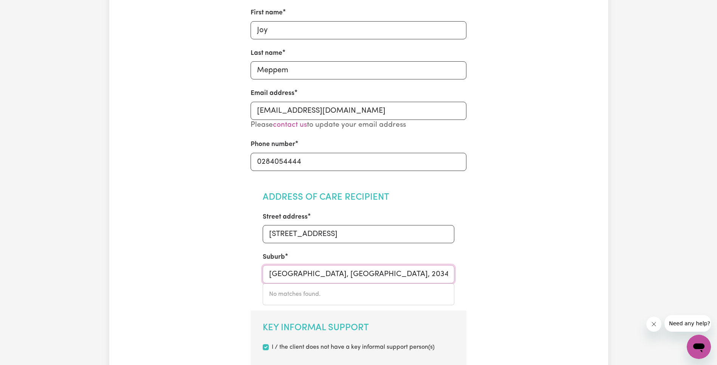
drag, startPoint x: 267, startPoint y: 270, endPoint x: 328, endPoint y: 271, distance: 60.5
click at [328, 271] on input "[GEOGRAPHIC_DATA], [GEOGRAPHIC_DATA], 2034" at bounding box center [359, 274] width 192 height 18
